Goal: Information Seeking & Learning: Learn about a topic

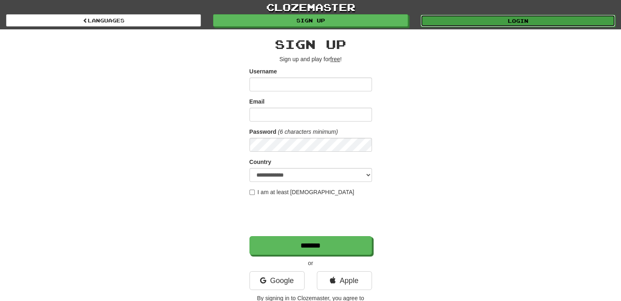
click at [472, 15] on link "Login" at bounding box center [518, 21] width 195 height 12
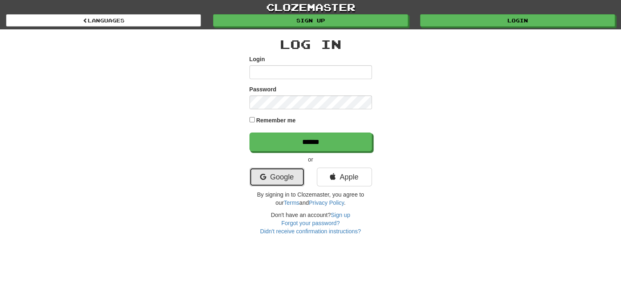
click at [263, 178] on icon at bounding box center [263, 177] width 6 height 7
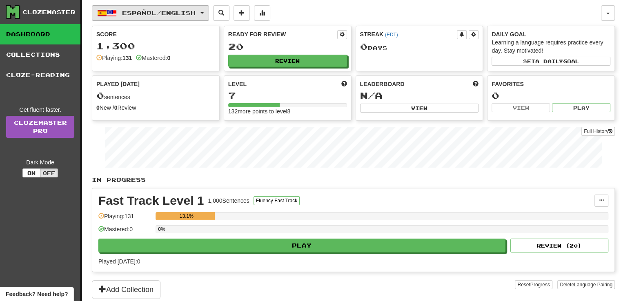
click at [196, 18] on button "Español / English" at bounding box center [150, 13] width 117 height 16
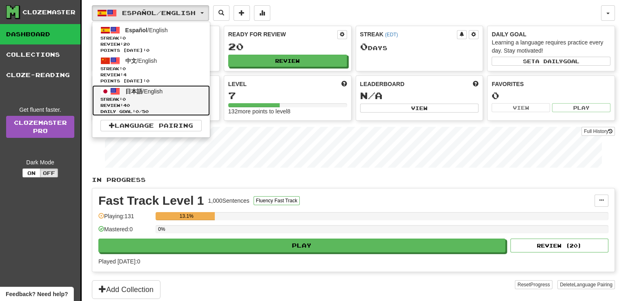
click at [167, 105] on span "Review: 40" at bounding box center [150, 106] width 101 height 6
